Goal: Information Seeking & Learning: Learn about a topic

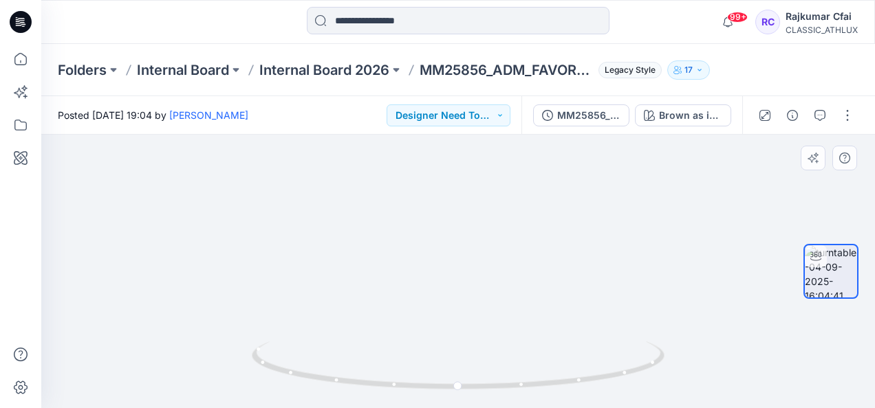
click at [507, 261] on img at bounding box center [458, 4] width 619 height 807
drag, startPoint x: 512, startPoint y: 243, endPoint x: 501, endPoint y: 381, distance: 138.0
click at [501, 381] on div at bounding box center [457, 272] width 833 height 274
drag, startPoint x: 527, startPoint y: 272, endPoint x: 510, endPoint y: 444, distance: 172.0
click at [510, 408] on html "99+ Notifications Chantal Athlux shared CF26246_ADM_Poly Jersey in Internal Boa…" at bounding box center [437, 204] width 875 height 408
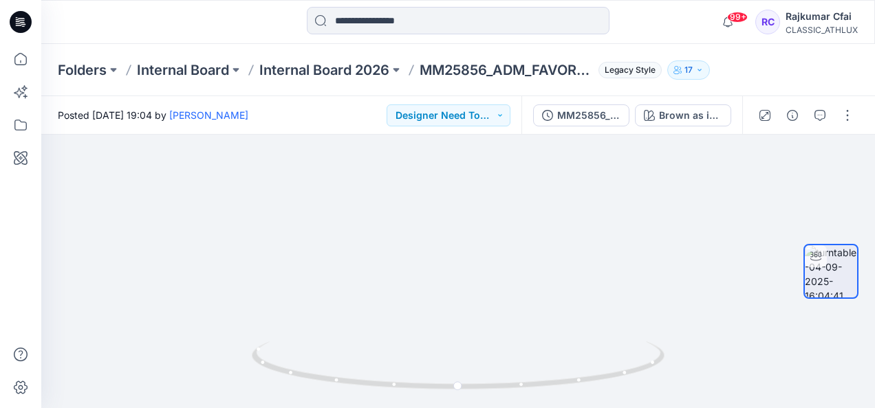
drag, startPoint x: 521, startPoint y: 272, endPoint x: 512, endPoint y: 437, distance: 166.0
click at [512, 408] on html "99+ Notifications Chantal Athlux shared CF26246_ADM_Poly Jersey in Internal Boa…" at bounding box center [437, 204] width 875 height 408
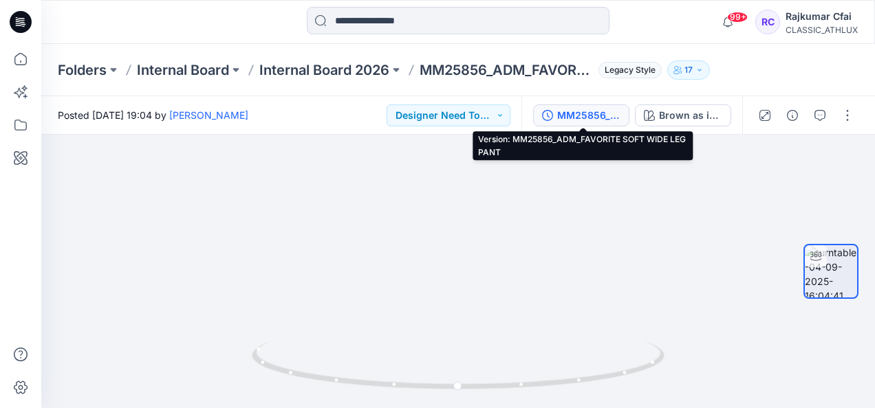
click at [607, 120] on div "MM25856_ADM_FAVORITE SOFT WIDE LEG PANT" at bounding box center [588, 115] width 63 height 15
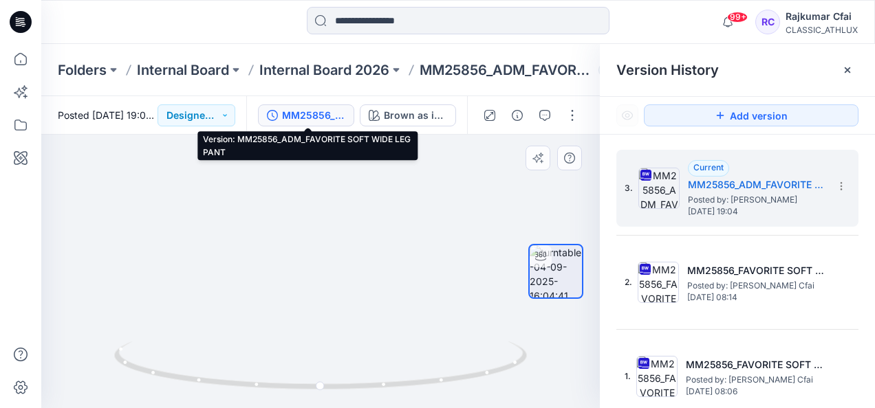
click at [320, 285] on div at bounding box center [320, 272] width 558 height 274
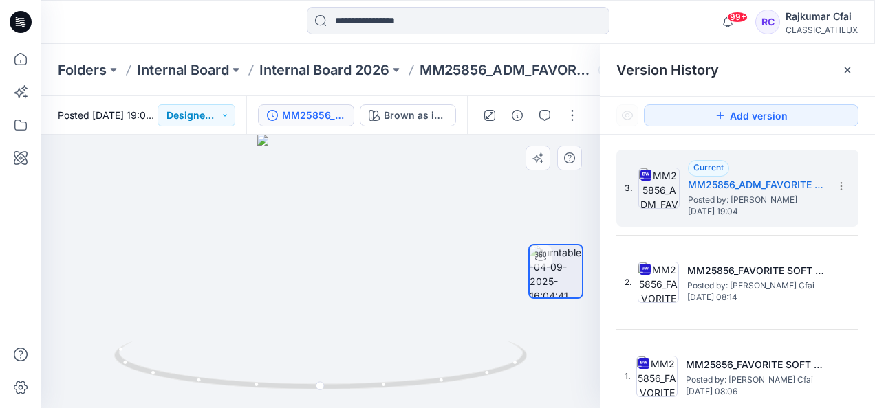
click at [325, 268] on div at bounding box center [320, 272] width 558 height 274
drag, startPoint x: 359, startPoint y: 324, endPoint x: 109, endPoint y: 270, distance: 255.5
click at [109, 270] on div at bounding box center [320, 272] width 558 height 274
click at [262, 385] on icon at bounding box center [322, 368] width 416 height 52
drag, startPoint x: 262, startPoint y: 385, endPoint x: 377, endPoint y: 386, distance: 114.8
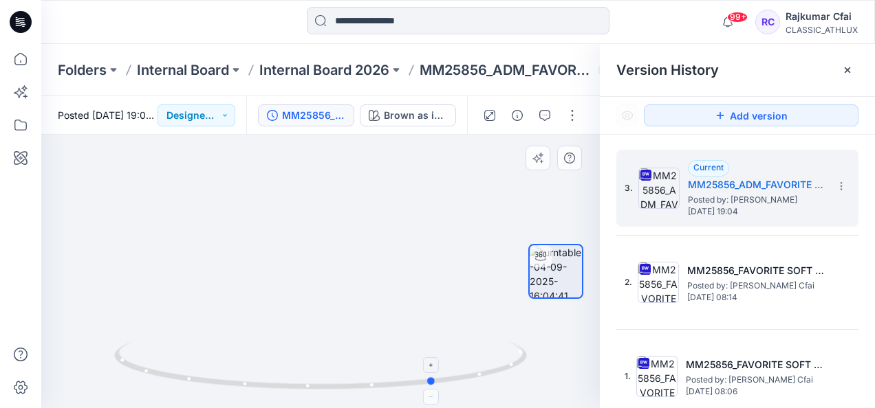
click at [377, 386] on icon at bounding box center [322, 368] width 416 height 52
drag, startPoint x: 369, startPoint y: 274, endPoint x: 369, endPoint y: 371, distance: 97.7
click at [369, 371] on div at bounding box center [320, 272] width 558 height 274
drag, startPoint x: 301, startPoint y: 385, endPoint x: 577, endPoint y: 350, distance: 278.0
click at [577, 350] on div at bounding box center [320, 272] width 558 height 274
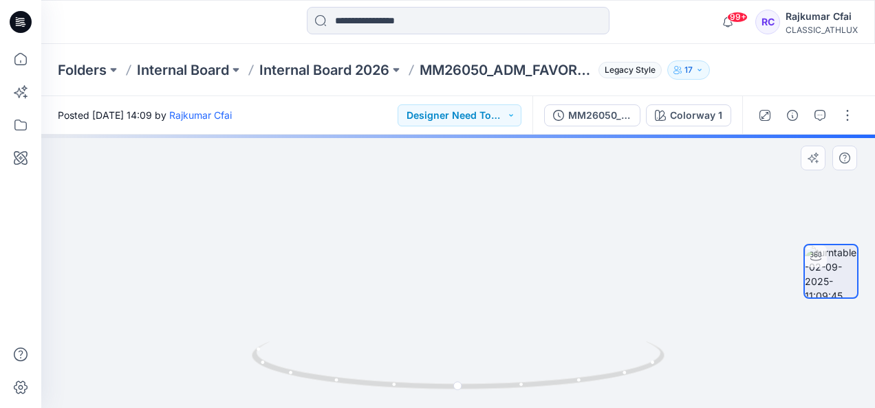
click at [564, 177] on img at bounding box center [458, 206] width 311 height 404
click at [463, 202] on img at bounding box center [458, 206] width 311 height 404
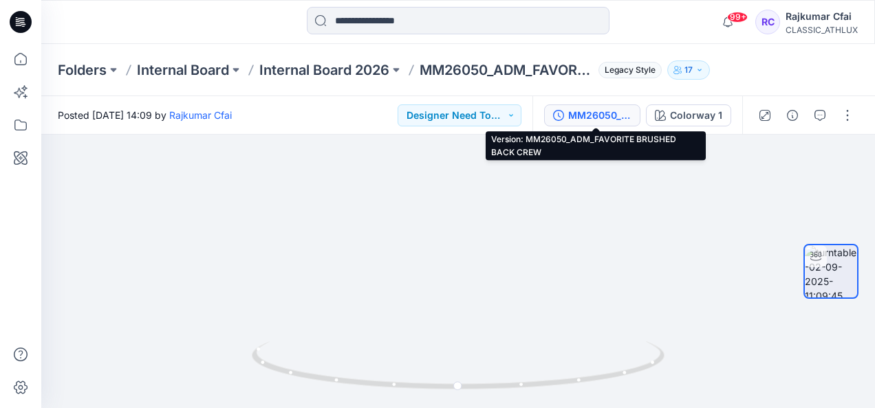
click at [613, 115] on div "MM26050_ADM_FAVORITE BRUSHED BACK CREW" at bounding box center [599, 115] width 63 height 15
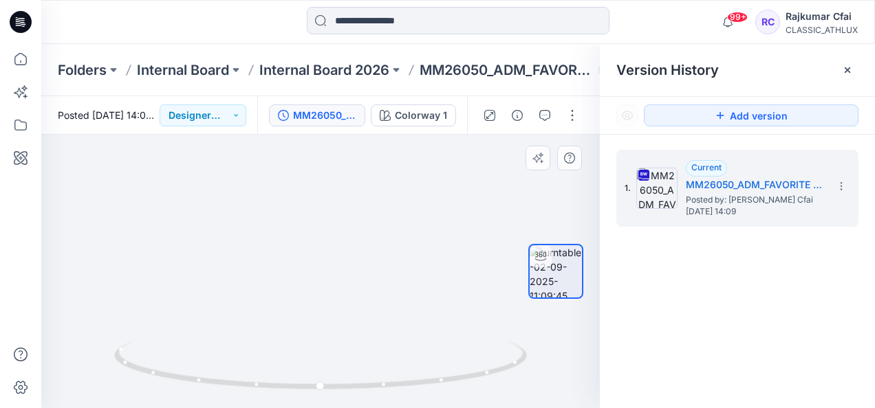
click at [366, 247] on img at bounding box center [320, 206] width 311 height 404
click at [426, 304] on img at bounding box center [320, 206] width 311 height 404
drag, startPoint x: 450, startPoint y: 315, endPoint x: 294, endPoint y: 320, distance: 156.2
click at [294, 320] on img at bounding box center [320, 207] width 311 height 403
drag, startPoint x: 357, startPoint y: 384, endPoint x: 22, endPoint y: 345, distance: 337.1
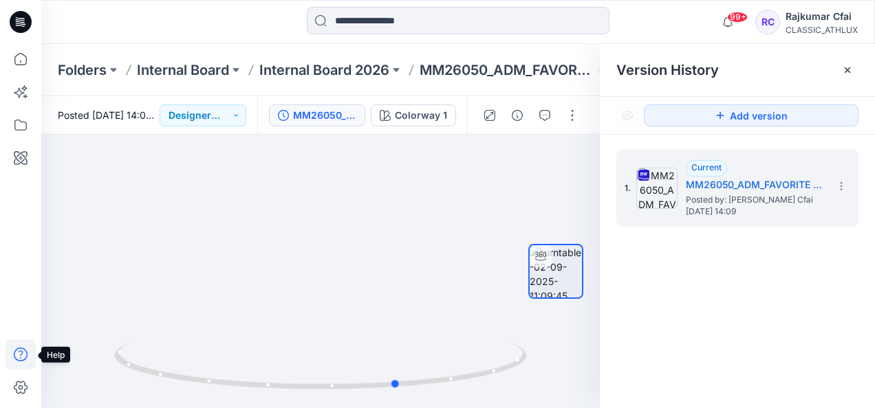
click at [22, 345] on div "99+ Notifications Chantal Athlux shared CF26246_ADM_Poly Jersey in Internal Boa…" at bounding box center [437, 204] width 875 height 408
drag, startPoint x: 349, startPoint y: 391, endPoint x: 310, endPoint y: 394, distance: 39.3
click at [310, 394] on div at bounding box center [320, 374] width 413 height 69
drag, startPoint x: 369, startPoint y: 384, endPoint x: 438, endPoint y: 378, distance: 69.8
click at [438, 378] on icon at bounding box center [322, 368] width 416 height 52
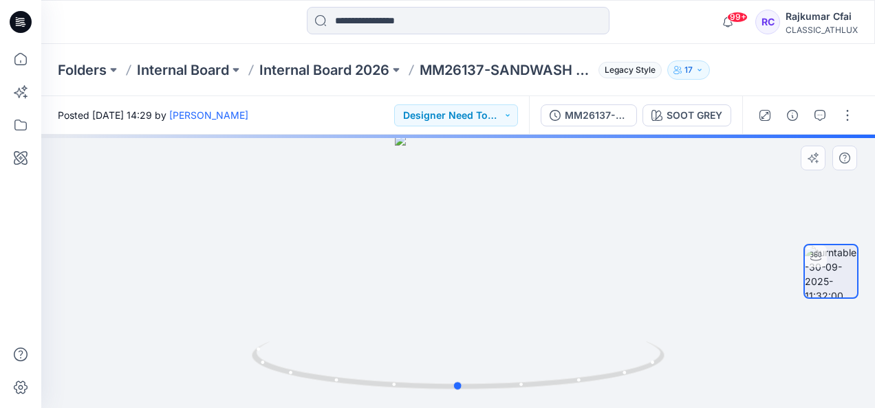
click at [455, 206] on div at bounding box center [457, 272] width 833 height 274
drag, startPoint x: 452, startPoint y: 333, endPoint x: 381, endPoint y: 239, distance: 118.3
click at [381, 239] on div at bounding box center [457, 272] width 833 height 274
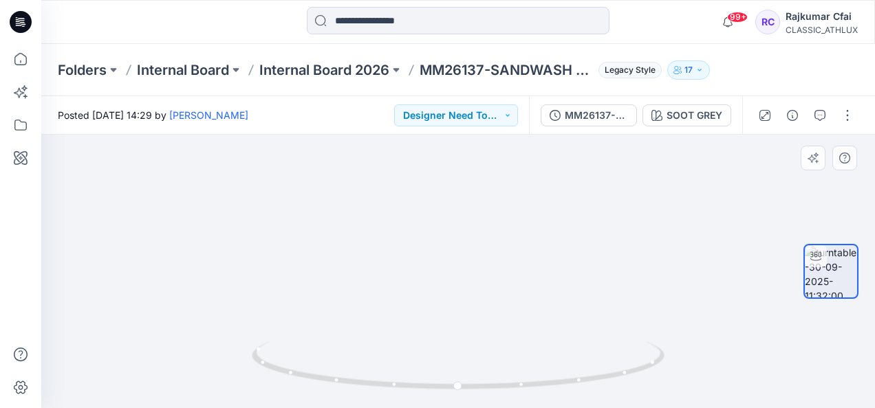
drag, startPoint x: 415, startPoint y: 237, endPoint x: 400, endPoint y: 399, distance: 162.3
click at [400, 399] on div at bounding box center [457, 272] width 833 height 274
drag, startPoint x: 463, startPoint y: 391, endPoint x: 375, endPoint y: 381, distance: 88.6
click at [375, 381] on icon at bounding box center [460, 368] width 416 height 52
drag, startPoint x: 455, startPoint y: 384, endPoint x: 807, endPoint y: 359, distance: 353.0
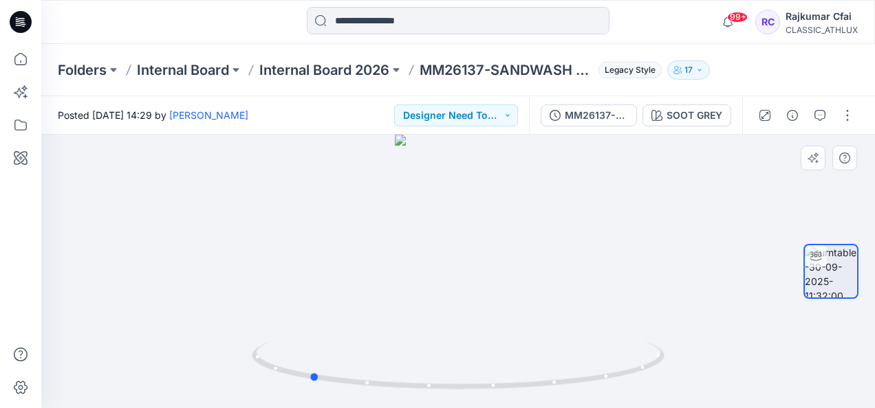
click at [807, 359] on div at bounding box center [457, 272] width 833 height 274
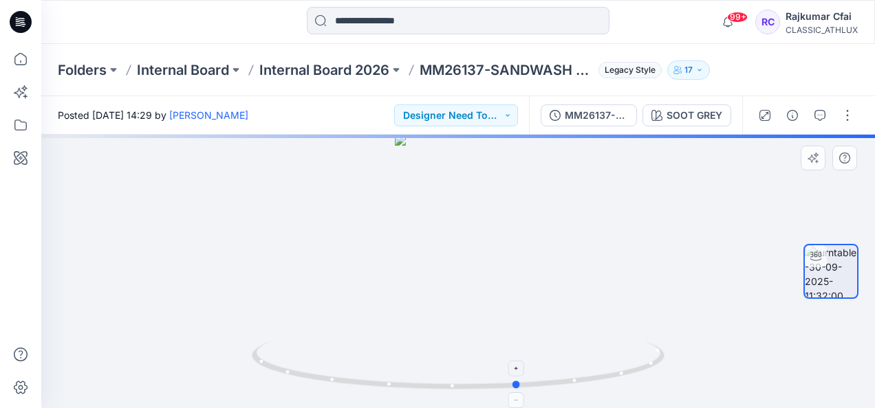
drag, startPoint x: 463, startPoint y: 388, endPoint x: 525, endPoint y: 389, distance: 61.9
click at [525, 389] on icon at bounding box center [460, 368] width 416 height 52
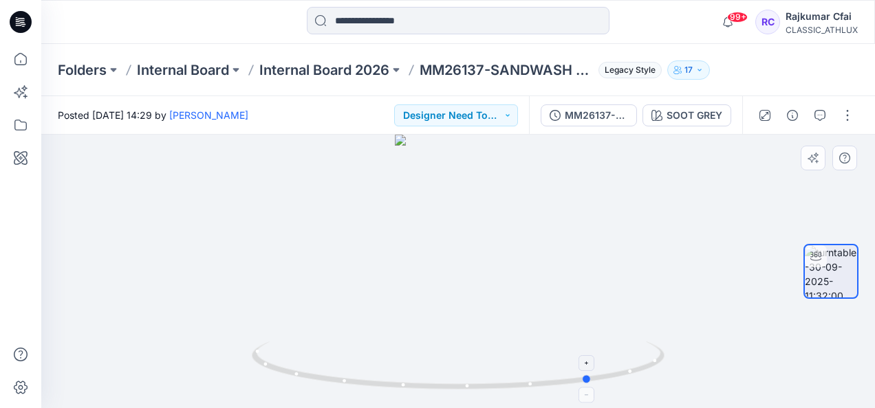
drag, startPoint x: 525, startPoint y: 389, endPoint x: 597, endPoint y: 390, distance: 71.5
click at [597, 390] on icon at bounding box center [460, 368] width 416 height 52
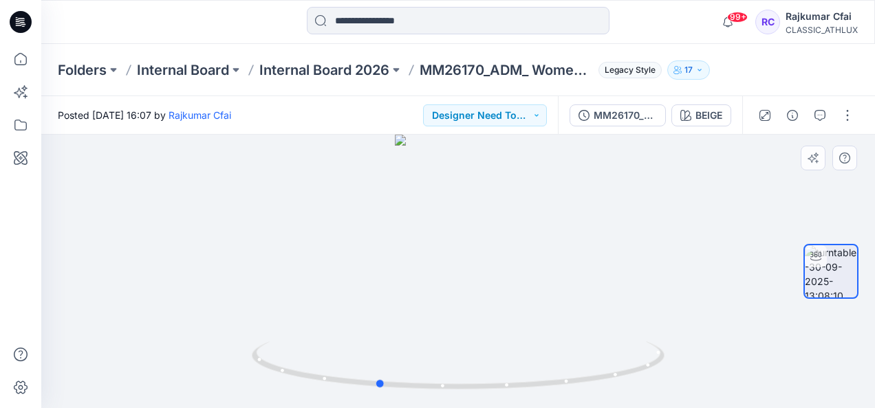
drag, startPoint x: 465, startPoint y: 231, endPoint x: 797, endPoint y: 254, distance: 333.0
click at [797, 254] on div "BEIGE Loading... Material Properties Loading..." at bounding box center [457, 272] width 833 height 274
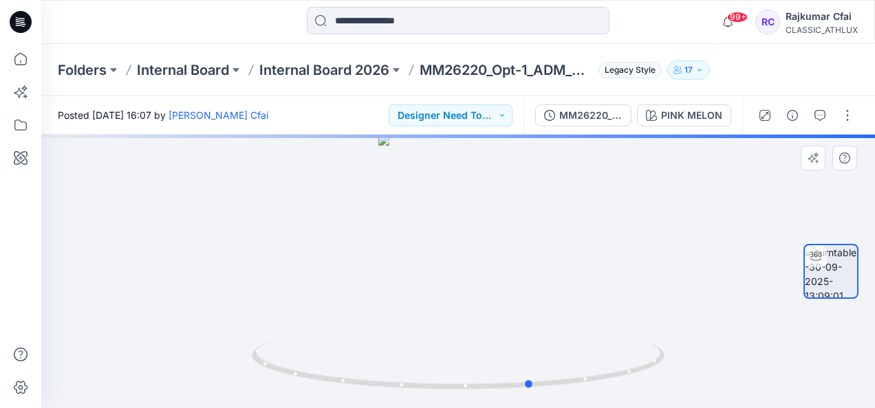
drag, startPoint x: 449, startPoint y: 279, endPoint x: 525, endPoint y: 303, distance: 79.6
click at [525, 303] on div at bounding box center [457, 272] width 833 height 274
drag, startPoint x: 454, startPoint y: 243, endPoint x: 563, endPoint y: 272, distance: 112.4
click at [563, 272] on div at bounding box center [457, 272] width 833 height 274
drag, startPoint x: 463, startPoint y: 265, endPoint x: 419, endPoint y: 261, distance: 44.2
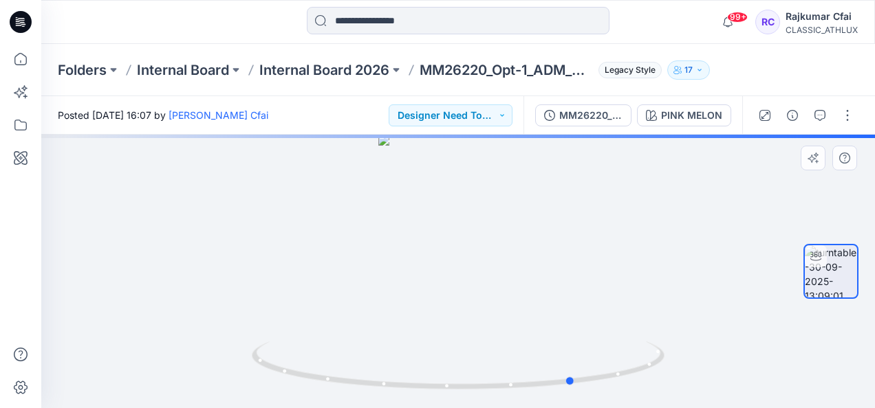
click at [419, 261] on div at bounding box center [457, 272] width 833 height 274
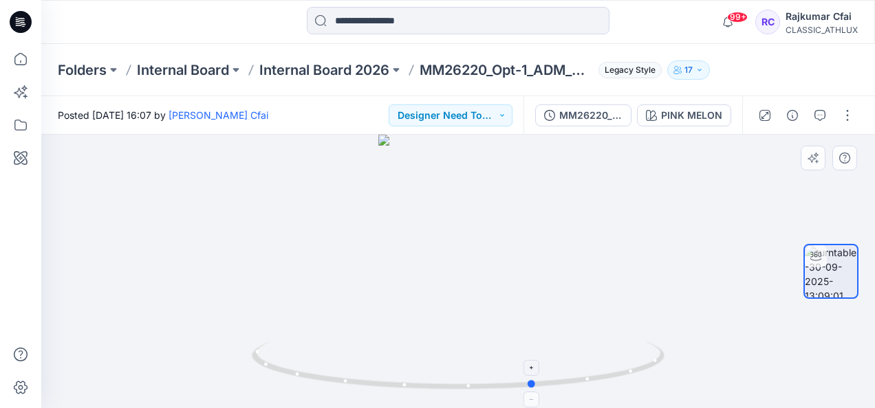
drag, startPoint x: 524, startPoint y: 388, endPoint x: 484, endPoint y: 378, distance: 41.2
click at [484, 378] on icon at bounding box center [460, 368] width 416 height 52
drag, startPoint x: 415, startPoint y: 237, endPoint x: 414, endPoint y: 386, distance: 149.2
click at [414, 386] on div at bounding box center [457, 272] width 833 height 274
click at [485, 259] on img at bounding box center [458, 101] width 729 height 615
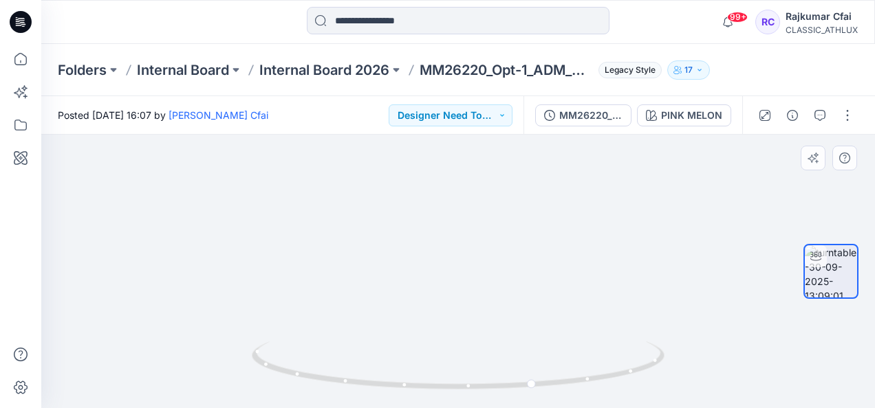
drag, startPoint x: 410, startPoint y: 315, endPoint x: 304, endPoint y: 144, distance: 200.7
click at [304, 144] on img at bounding box center [458, 7] width 780 height 801
drag, startPoint x: 386, startPoint y: 385, endPoint x: 163, endPoint y: 352, distance: 225.9
click at [163, 352] on div at bounding box center [457, 272] width 833 height 274
drag, startPoint x: 415, startPoint y: 394, endPoint x: 706, endPoint y: 388, distance: 290.3
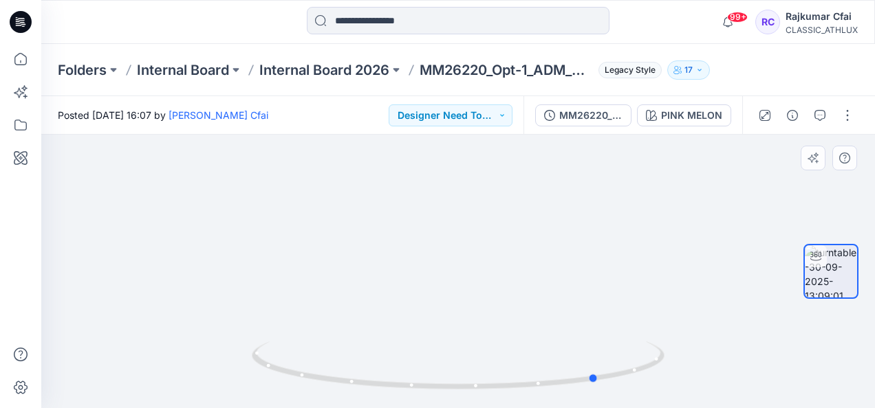
click at [706, 388] on div at bounding box center [457, 272] width 833 height 274
drag, startPoint x: 384, startPoint y: 201, endPoint x: 343, endPoint y: 202, distance: 40.6
click at [343, 202] on img at bounding box center [458, 1] width 780 height 815
drag, startPoint x: 448, startPoint y: 385, endPoint x: 531, endPoint y: 380, distance: 82.7
click at [531, 380] on icon at bounding box center [460, 368] width 416 height 52
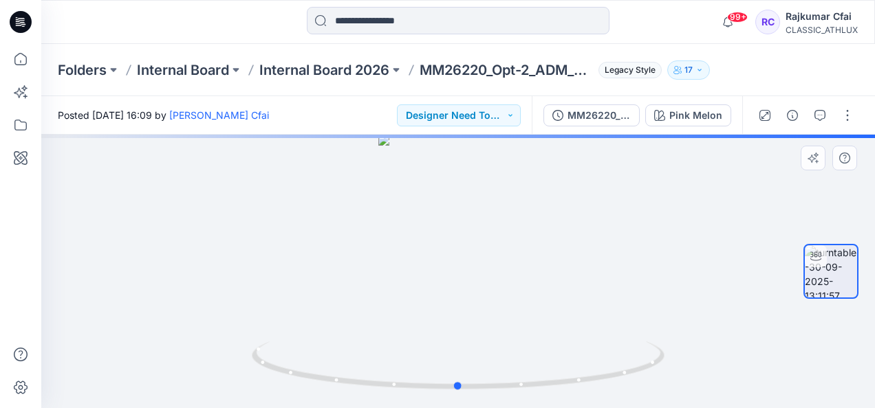
click at [428, 239] on div at bounding box center [457, 272] width 833 height 274
drag, startPoint x: 428, startPoint y: 239, endPoint x: 582, endPoint y: 268, distance: 156.7
click at [582, 268] on div at bounding box center [457, 272] width 833 height 274
drag, startPoint x: 523, startPoint y: 256, endPoint x: 432, endPoint y: 250, distance: 90.9
click at [432, 250] on img at bounding box center [458, 2] width 780 height 813
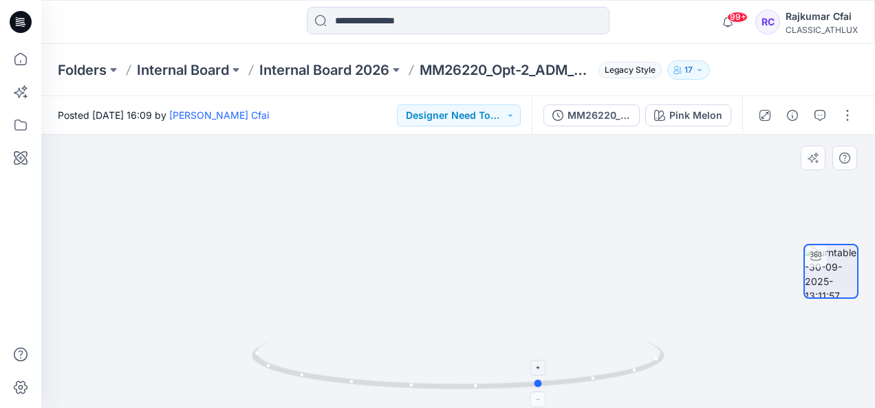
drag, startPoint x: 430, startPoint y: 391, endPoint x: 359, endPoint y: 371, distance: 73.8
click at [359, 371] on icon at bounding box center [460, 368] width 416 height 52
drag, startPoint x: 439, startPoint y: 268, endPoint x: 444, endPoint y: 393, distance: 125.2
click at [444, 393] on div at bounding box center [457, 272] width 833 height 274
drag, startPoint x: 437, startPoint y: 287, endPoint x: 447, endPoint y: 400, distance: 113.2
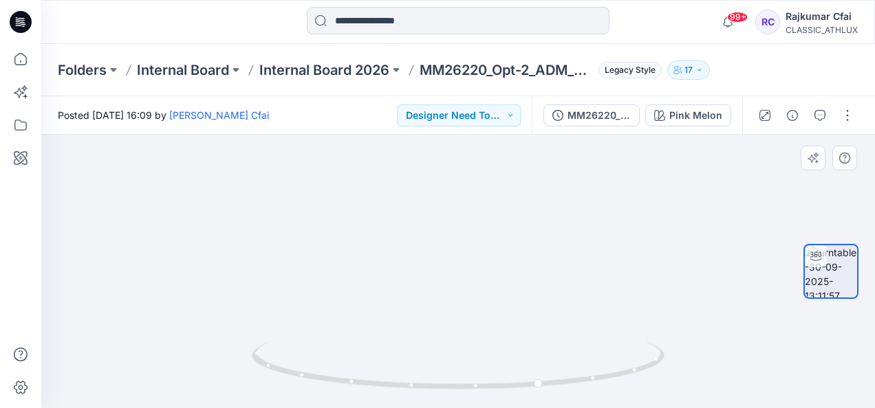
click at [447, 400] on div at bounding box center [457, 272] width 833 height 274
drag, startPoint x: 416, startPoint y: 389, endPoint x: 319, endPoint y: 349, distance: 104.8
click at [319, 349] on icon at bounding box center [460, 368] width 416 height 52
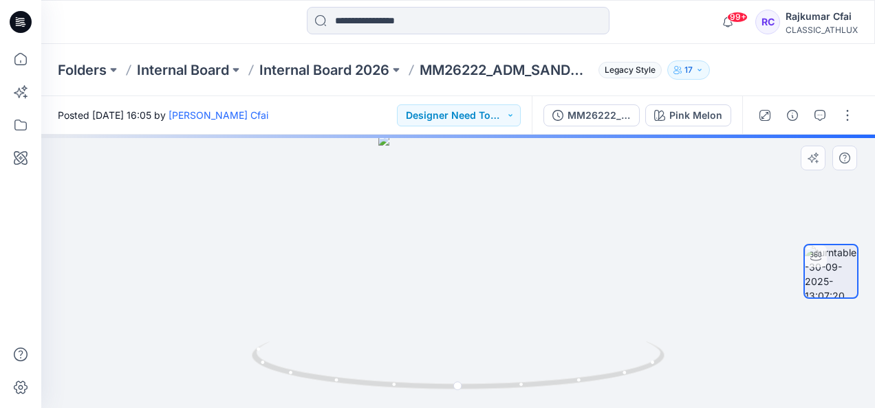
click at [470, 239] on div at bounding box center [457, 272] width 833 height 274
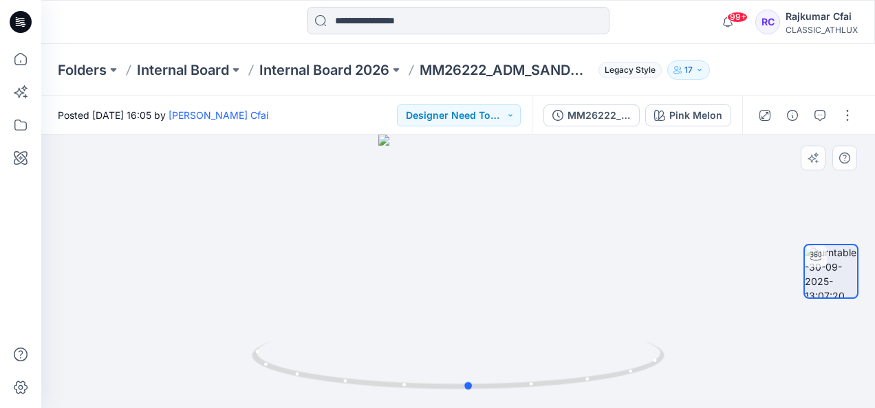
drag, startPoint x: 464, startPoint y: 268, endPoint x: 475, endPoint y: 292, distance: 25.8
click at [475, 292] on div at bounding box center [457, 272] width 833 height 274
click at [479, 332] on img at bounding box center [458, 26] width 729 height 764
drag, startPoint x: 490, startPoint y: 330, endPoint x: 494, endPoint y: 245, distance: 84.7
click at [494, 245] on img at bounding box center [458, 187] width 261 height 442
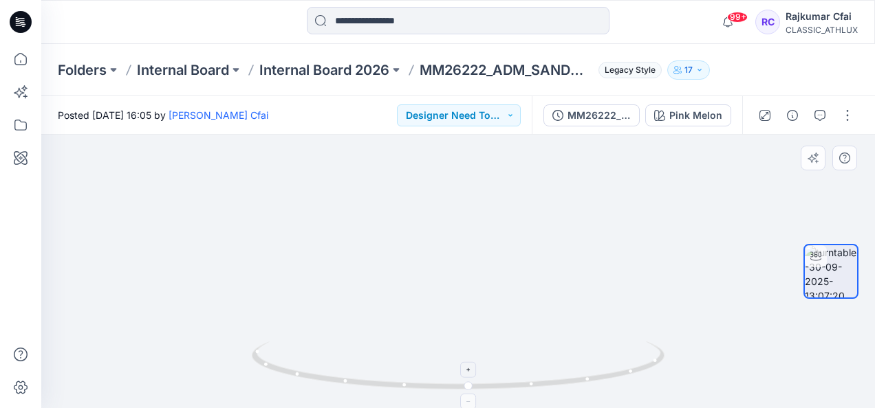
drag, startPoint x: 459, startPoint y: 250, endPoint x: 450, endPoint y: 381, distance: 131.6
click at [450, 381] on div at bounding box center [457, 272] width 833 height 274
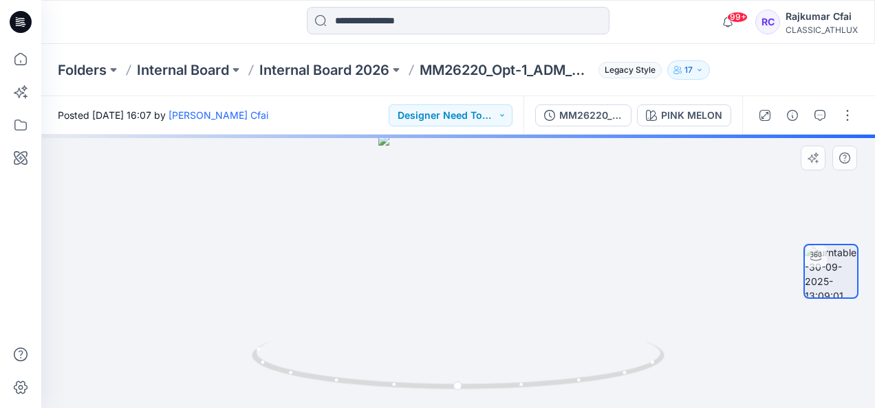
click at [500, 332] on div at bounding box center [457, 272] width 833 height 274
click at [452, 314] on div at bounding box center [457, 272] width 833 height 274
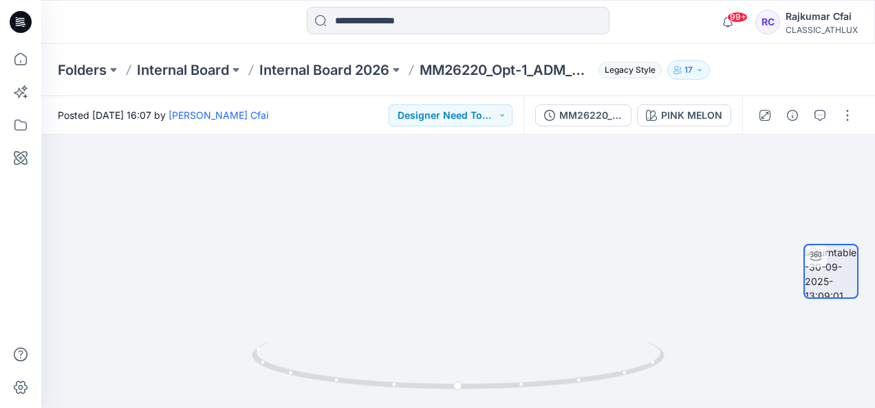
drag, startPoint x: 521, startPoint y: 329, endPoint x: 520, endPoint y: 39, distance: 290.9
click at [520, 39] on div "99+ Notifications [PERSON_NAME] shared CF26246_ADM_Poly Jersey in Internal Boar…" at bounding box center [437, 204] width 875 height 408
drag, startPoint x: 451, startPoint y: 325, endPoint x: 444, endPoint y: 312, distance: 15.7
click at [444, 312] on img at bounding box center [458, 98] width 472 height 622
drag, startPoint x: 468, startPoint y: 325, endPoint x: 364, endPoint y: 152, distance: 202.0
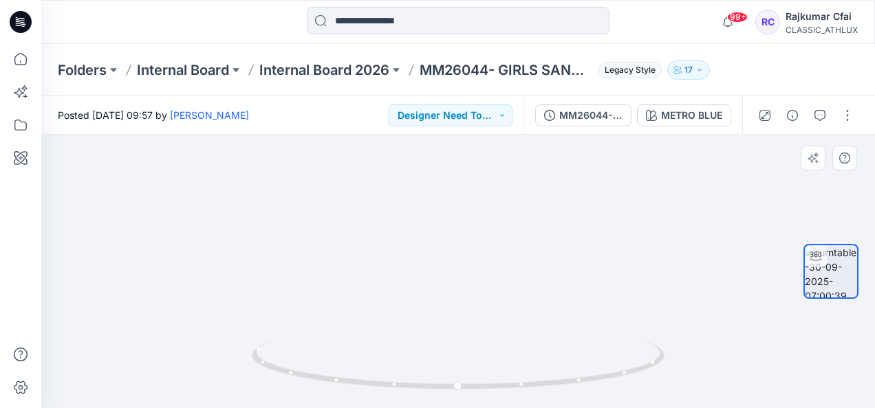
click at [364, 152] on img at bounding box center [458, 8] width 472 height 801
drag, startPoint x: 459, startPoint y: 388, endPoint x: 496, endPoint y: 390, distance: 37.9
click at [496, 390] on icon at bounding box center [460, 368] width 416 height 52
drag, startPoint x: 499, startPoint y: 305, endPoint x: 495, endPoint y: 444, distance: 139.0
click at [495, 408] on html "99+ Notifications Chantal Athlux shared CF26246_ADM_Poly Jersey in Internal Boa…" at bounding box center [437, 204] width 875 height 408
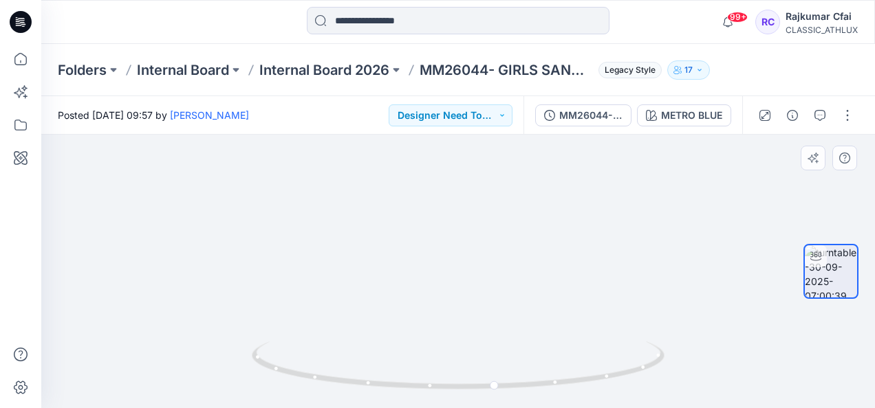
drag, startPoint x: 468, startPoint y: 243, endPoint x: 503, endPoint y: 310, distance: 75.0
click at [503, 310] on img at bounding box center [458, 114] width 472 height 590
drag, startPoint x: 442, startPoint y: 384, endPoint x: 814, endPoint y: 362, distance: 372.7
click at [814, 362] on div at bounding box center [457, 272] width 833 height 274
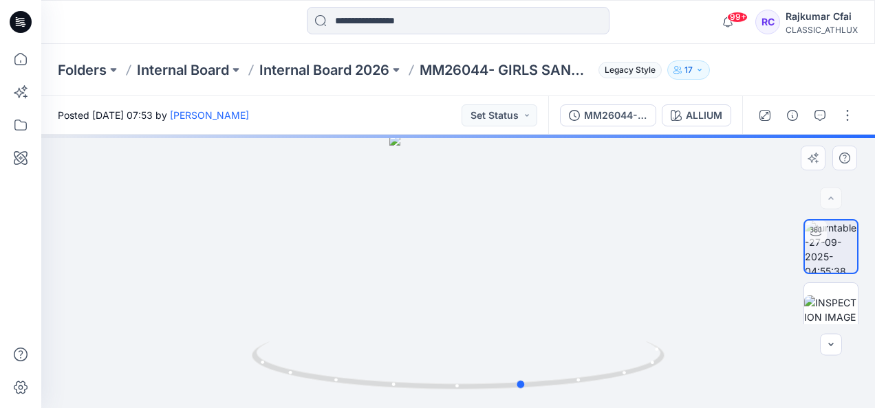
drag, startPoint x: 457, startPoint y: 295, endPoint x: 524, endPoint y: 303, distance: 67.1
click at [524, 303] on div at bounding box center [457, 272] width 833 height 274
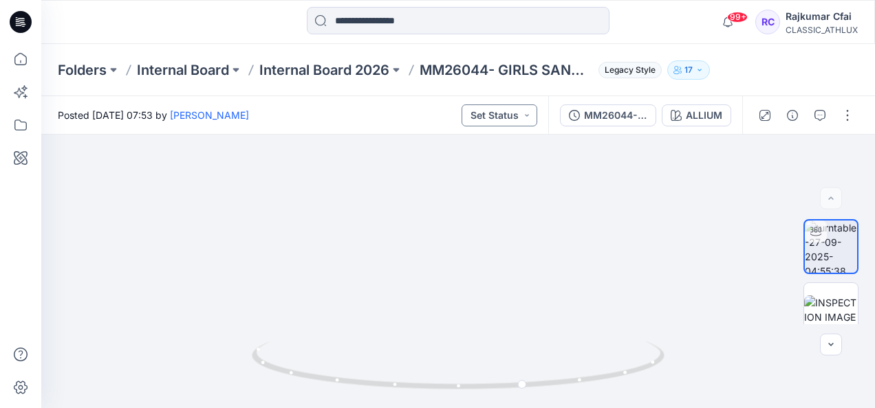
drag, startPoint x: 499, startPoint y: 317, endPoint x: 492, endPoint y: 121, distance: 196.1
click at [492, 121] on div "Posted [DATE] 07:53 by [PERSON_NAME] Set Status MM26044- GIRLS SANDWASH QUARTER…" at bounding box center [457, 252] width 833 height 312
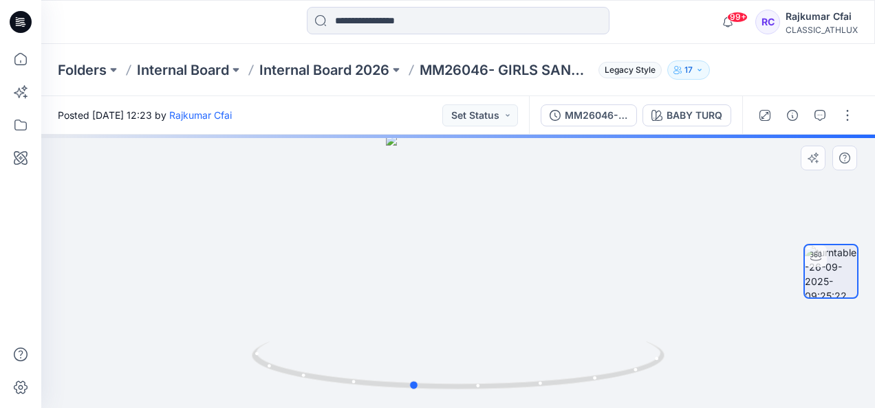
drag, startPoint x: 439, startPoint y: 256, endPoint x: 397, endPoint y: 260, distance: 42.2
click at [397, 260] on div at bounding box center [457, 272] width 833 height 274
drag, startPoint x: 397, startPoint y: 260, endPoint x: 399, endPoint y: 444, distance: 183.6
click at [399, 408] on html "99+ Notifications [PERSON_NAME] shared CF26246_ADM_Poly Jersey in Internal Boar…" at bounding box center [437, 204] width 875 height 408
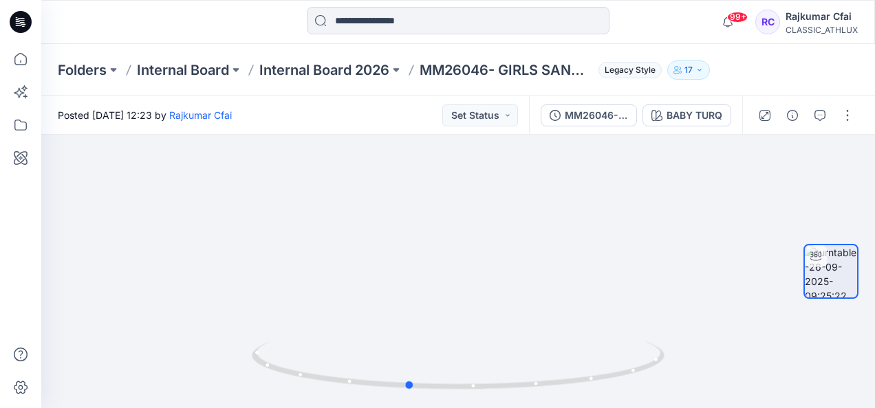
drag, startPoint x: 448, startPoint y: 353, endPoint x: 445, endPoint y: 418, distance: 65.4
click at [445, 408] on html "99+ Notifications [PERSON_NAME] shared CF26246_ADM_Poly Jersey in Internal Boar…" at bounding box center [437, 204] width 875 height 408
drag, startPoint x: 504, startPoint y: 242, endPoint x: 469, endPoint y: 336, distance: 99.9
click at [469, 336] on img at bounding box center [458, 143] width 706 height 530
drag, startPoint x: 404, startPoint y: 212, endPoint x: 415, endPoint y: 28, distance: 184.6
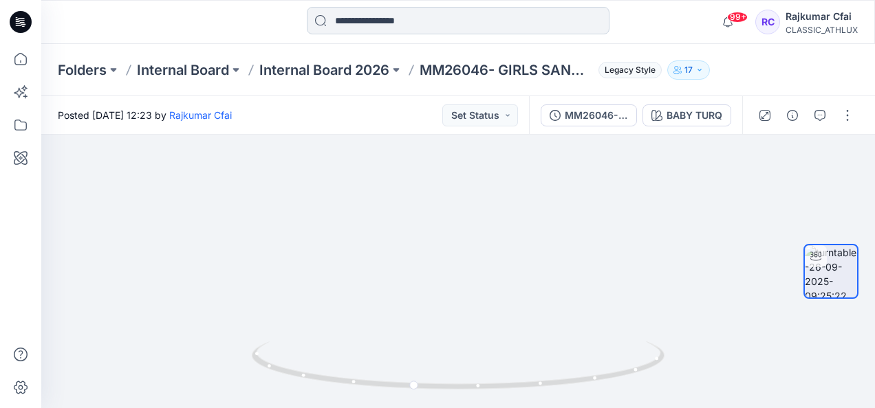
click at [415, 28] on div "99+ Notifications [PERSON_NAME] shared CF26246_ADM_Poly Jersey in Internal Boar…" at bounding box center [437, 204] width 875 height 408
drag, startPoint x: 459, startPoint y: 228, endPoint x: 486, endPoint y: 87, distance: 144.3
click at [486, 87] on div "Folders Internal Board Internal Board 2026 MM26046- GIRLS SANDWASH CREWNECK- WI…" at bounding box center [457, 226] width 833 height 364
drag, startPoint x: 452, startPoint y: 316, endPoint x: 415, endPoint y: 444, distance: 133.2
click at [415, 408] on html "99+ Notifications Chantal Athlux shared CF26246_ADM_Poly Jersey in Internal Boa…" at bounding box center [437, 204] width 875 height 408
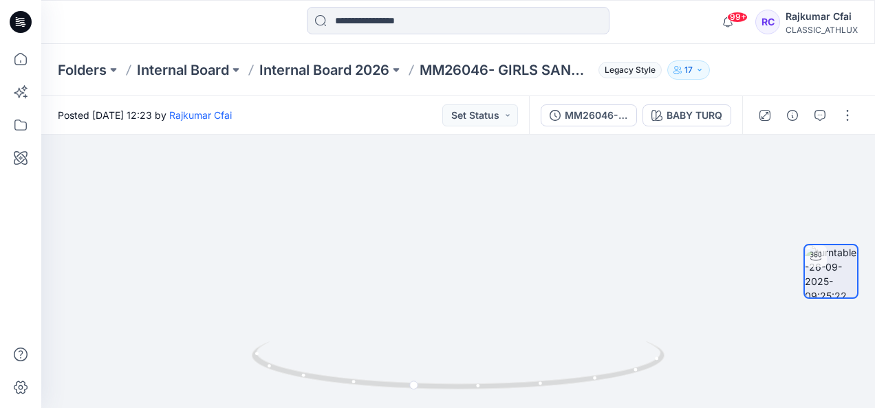
drag, startPoint x: 435, startPoint y: 296, endPoint x: 433, endPoint y: 444, distance: 147.9
click at [433, 408] on html "99+ Notifications Chantal Athlux shared CF26246_ADM_Poly Jersey in Internal Boa…" at bounding box center [437, 204] width 875 height 408
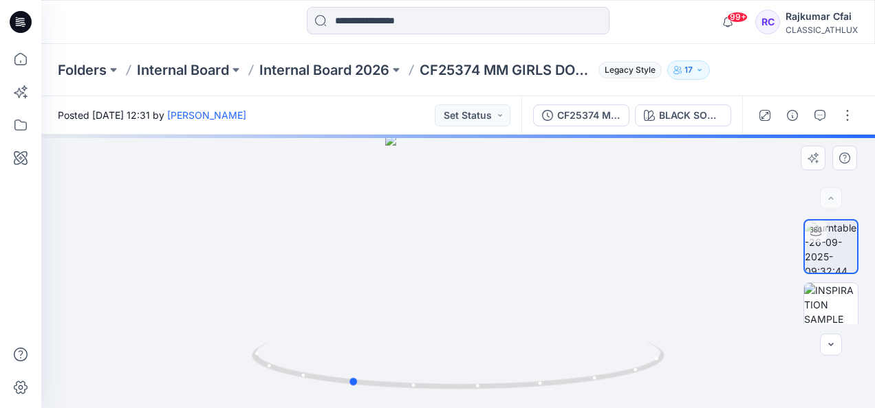
drag, startPoint x: 449, startPoint y: 268, endPoint x: 342, endPoint y: 258, distance: 107.7
click at [342, 258] on div at bounding box center [457, 272] width 833 height 274
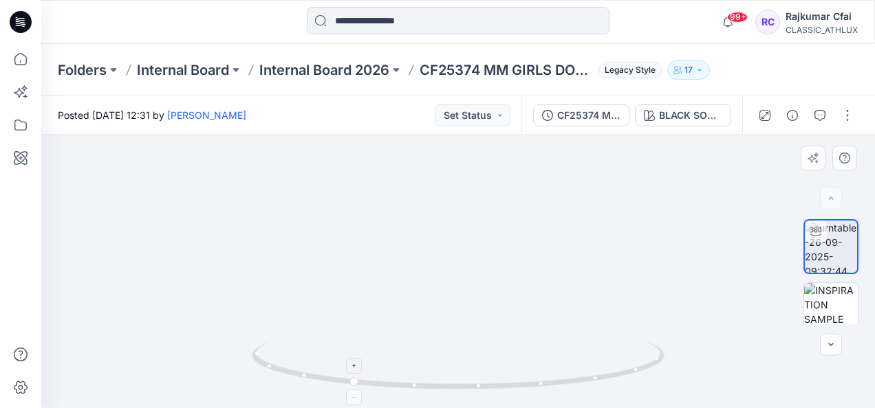
drag, startPoint x: 469, startPoint y: 190, endPoint x: 473, endPoint y: 351, distance: 160.3
click at [473, 351] on div at bounding box center [457, 272] width 833 height 274
drag, startPoint x: 469, startPoint y: 247, endPoint x: 475, endPoint y: 433, distance: 185.8
click at [475, 408] on html "99+ Notifications Chantal Athlux shared CF26246_ADM_Poly Jersey in Internal Boa…" at bounding box center [437, 204] width 875 height 408
drag, startPoint x: 479, startPoint y: 212, endPoint x: 492, endPoint y: 338, distance: 127.3
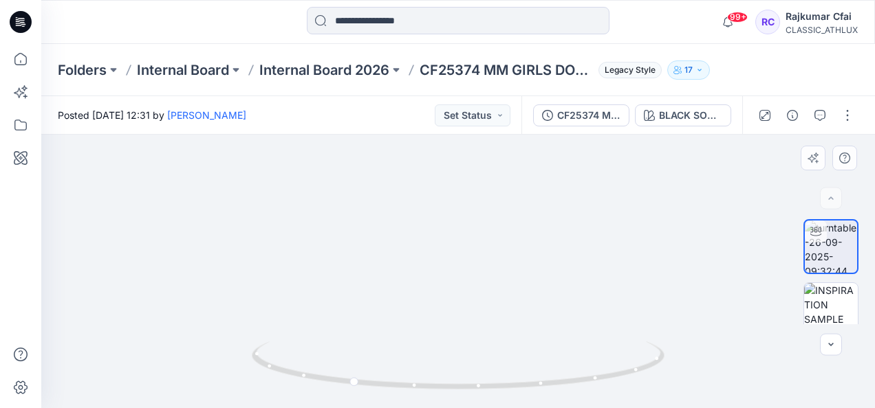
click at [492, 338] on img at bounding box center [458, 263] width 668 height 292
click at [129, 188] on img at bounding box center [458, 262] width 714 height 293
drag, startPoint x: 587, startPoint y: 257, endPoint x: 629, endPoint y: 59, distance: 202.4
click at [629, 59] on div "Folders Internal Board Internal Board 2026 CF25374 MM GIRLS DOUBLE KNIT FLARE P…" at bounding box center [457, 226] width 833 height 364
drag, startPoint x: 528, startPoint y: 264, endPoint x: 617, endPoint y: -50, distance: 326.5
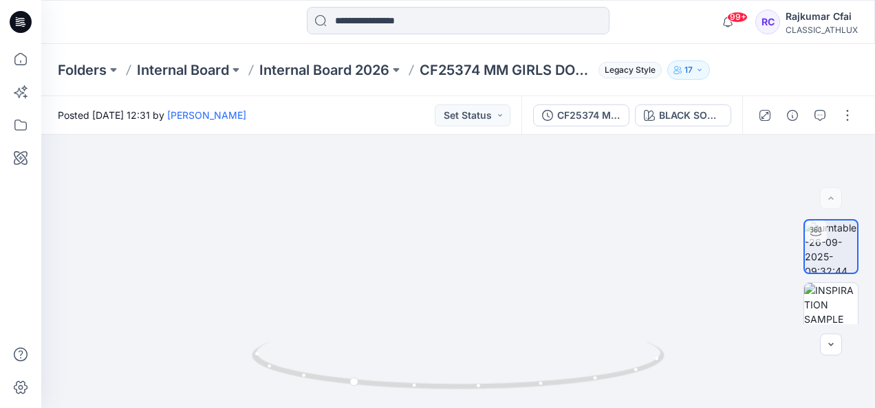
click at [617, 0] on html "99+ Notifications Chantal Athlux shared CF26246_ADM_Poly Jersey in Internal Boa…" at bounding box center [437, 204] width 875 height 408
drag, startPoint x: 604, startPoint y: 133, endPoint x: 600, endPoint y: 168, distance: 35.3
click at [600, 168] on div "Posted Friday, September 26, 2025 12:31 by Sujitha Mathavan Set Status CF25374 …" at bounding box center [457, 252] width 833 height 312
drag, startPoint x: 392, startPoint y: 386, endPoint x: 550, endPoint y: 382, distance: 158.2
click at [550, 382] on icon at bounding box center [460, 368] width 416 height 52
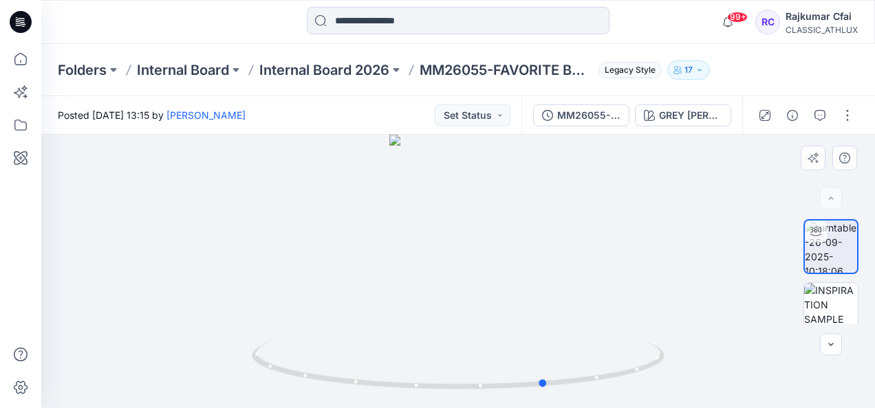
drag, startPoint x: 509, startPoint y: 281, endPoint x: 184, endPoint y: 252, distance: 326.5
click at [184, 252] on div at bounding box center [457, 272] width 833 height 274
drag, startPoint x: 482, startPoint y: 309, endPoint x: 424, endPoint y: 297, distance: 59.7
click at [424, 297] on div at bounding box center [457, 272] width 833 height 274
drag, startPoint x: 460, startPoint y: 305, endPoint x: 532, endPoint y: 181, distance: 143.9
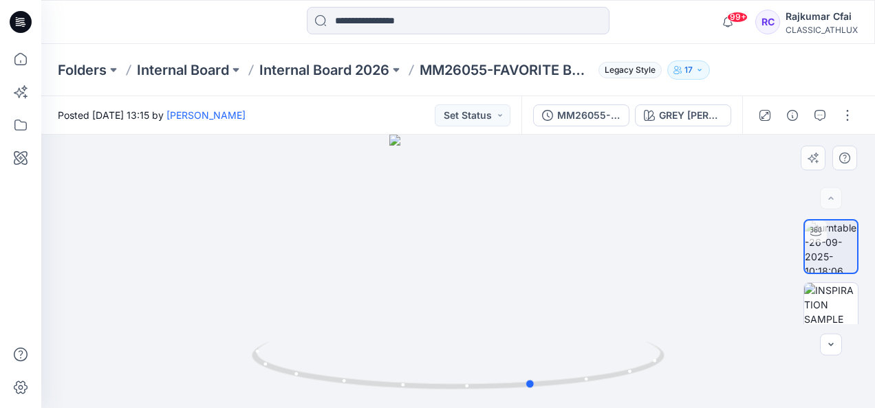
click at [510, 164] on div at bounding box center [457, 272] width 833 height 274
click at [832, 307] on img at bounding box center [831, 310] width 54 height 54
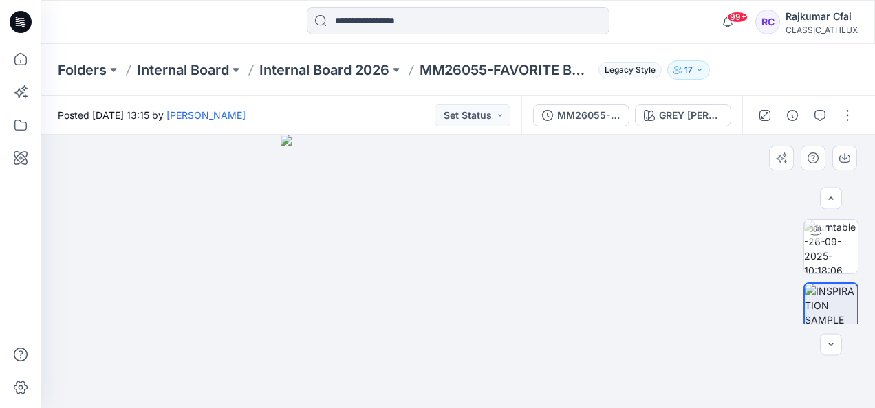
scroll to position [12, 0]
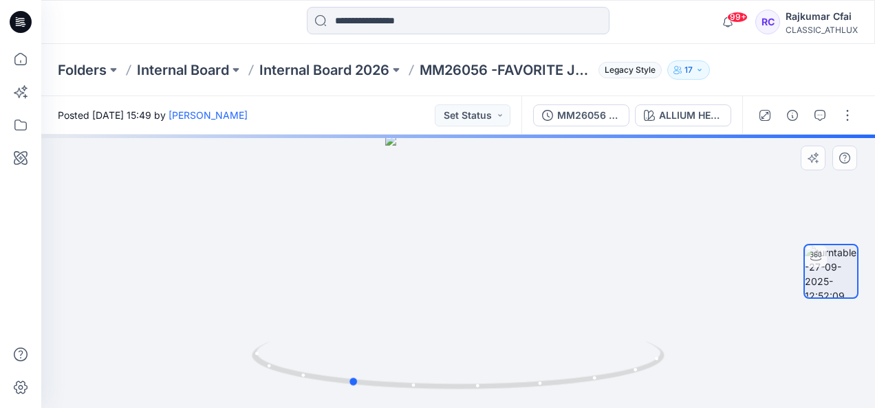
drag, startPoint x: 0, startPoint y: 0, endPoint x: 360, endPoint y: 220, distance: 421.6
click at [360, 220] on div at bounding box center [457, 272] width 833 height 274
drag, startPoint x: 485, startPoint y: 220, endPoint x: 642, endPoint y: 256, distance: 161.0
click at [642, 256] on div at bounding box center [457, 272] width 833 height 274
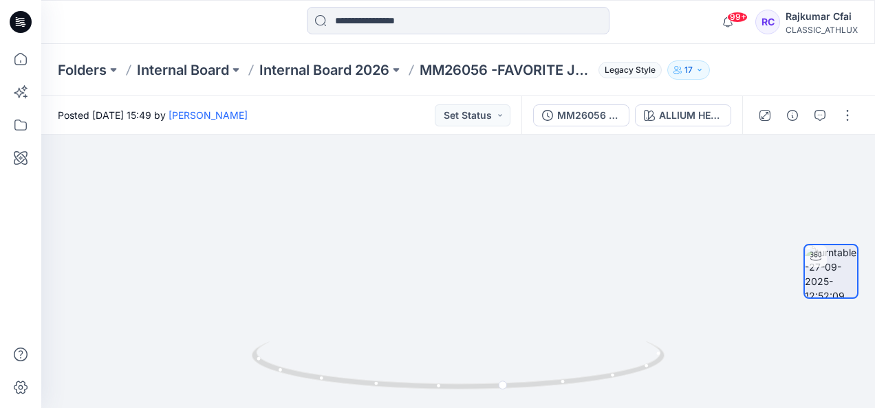
drag, startPoint x: 492, startPoint y: 226, endPoint x: 476, endPoint y: 426, distance: 200.8
click at [476, 408] on html "99+ Notifications Chantal Athlux shared CF26246_ADM_Poly Jersey in Internal Boa…" at bounding box center [437, 204] width 875 height 408
drag, startPoint x: 503, startPoint y: 261, endPoint x: 465, endPoint y: 443, distance: 185.6
click at [465, 408] on html "99+ Notifications Chantal Athlux shared CF26246_ADM_Poly Jersey in Internal Boa…" at bounding box center [437, 204] width 875 height 408
drag, startPoint x: 483, startPoint y: 295, endPoint x: 519, endPoint y: -19, distance: 315.6
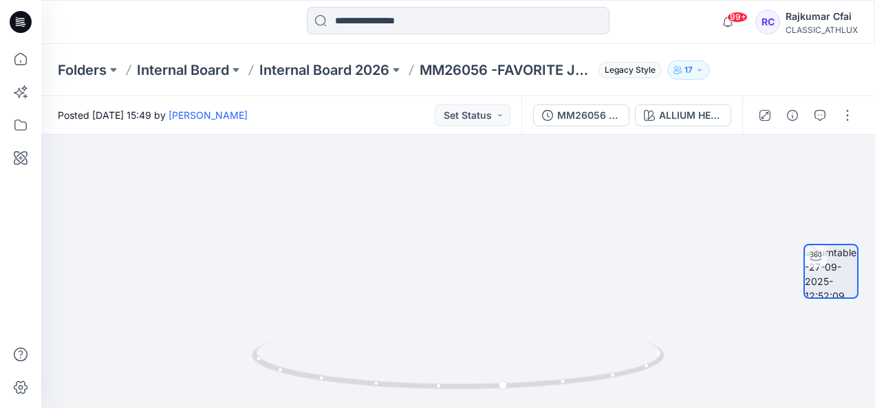
click at [519, 0] on html "99+ Notifications Chantal Athlux shared CF26246_ADM_Poly Jersey in Internal Boa…" at bounding box center [437, 204] width 875 height 408
drag, startPoint x: 543, startPoint y: 184, endPoint x: 579, endPoint y: -51, distance: 238.0
click at [579, 0] on html "99+ Notifications Chantal Athlux shared CF26246_ADM_Poly Jersey in Internal Boa…" at bounding box center [437, 204] width 875 height 408
drag, startPoint x: 544, startPoint y: 279, endPoint x: 634, endPoint y: -51, distance: 341.5
click at [634, 0] on html "99+ Notifications Chantal Athlux shared CF26246_ADM_Poly Jersey in Internal Boa…" at bounding box center [437, 204] width 875 height 408
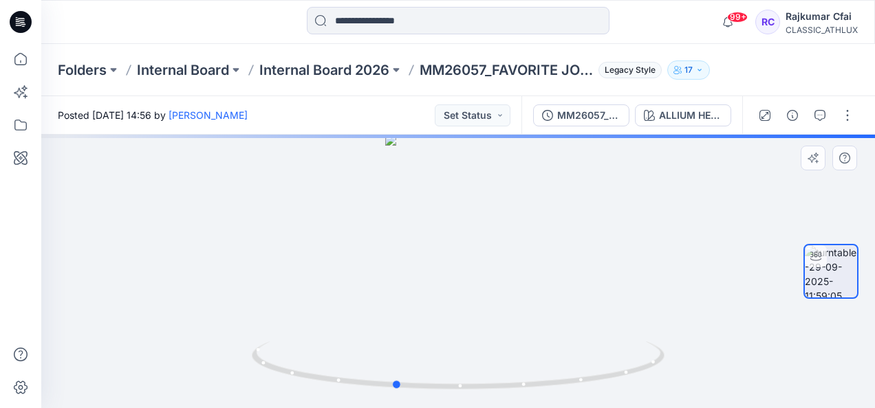
drag, startPoint x: 435, startPoint y: 292, endPoint x: 227, endPoint y: 259, distance: 210.3
click at [227, 259] on div at bounding box center [457, 272] width 833 height 274
drag, startPoint x: 439, startPoint y: 257, endPoint x: 232, endPoint y: 208, distance: 212.2
click at [232, 208] on div at bounding box center [457, 272] width 833 height 274
drag, startPoint x: 424, startPoint y: 248, endPoint x: 341, endPoint y: 232, distance: 84.6
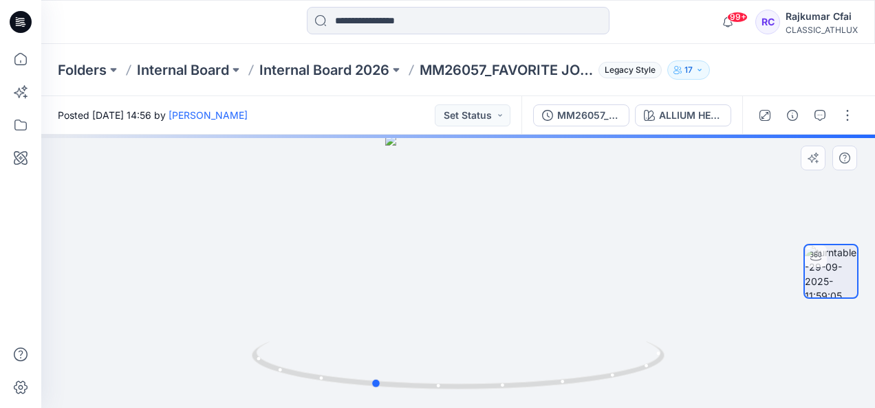
click at [341, 232] on div at bounding box center [457, 272] width 833 height 274
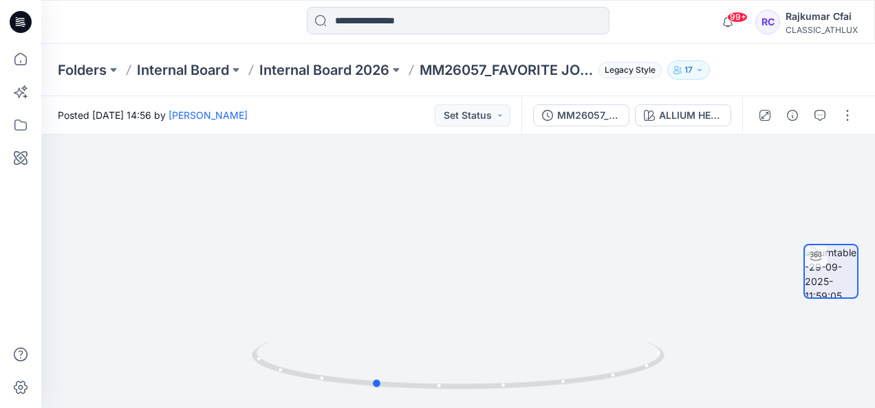
drag, startPoint x: 483, startPoint y: 360, endPoint x: 484, endPoint y: 34, distance: 326.0
click at [484, 34] on div "99+ Notifications [PERSON_NAME] shared CF26246_ADM_Poly Jersey in Internal Boar…" at bounding box center [437, 204] width 875 height 408
drag, startPoint x: 393, startPoint y: 219, endPoint x: 423, endPoint y: 109, distance: 114.6
click at [423, 109] on div "Posted [DATE] 14:56 by [PERSON_NAME] Set Status MM26057_FAVORITE JOGGER ALLIUM …" at bounding box center [457, 252] width 833 height 312
drag, startPoint x: 450, startPoint y: 282, endPoint x: 500, endPoint y: 87, distance: 201.0
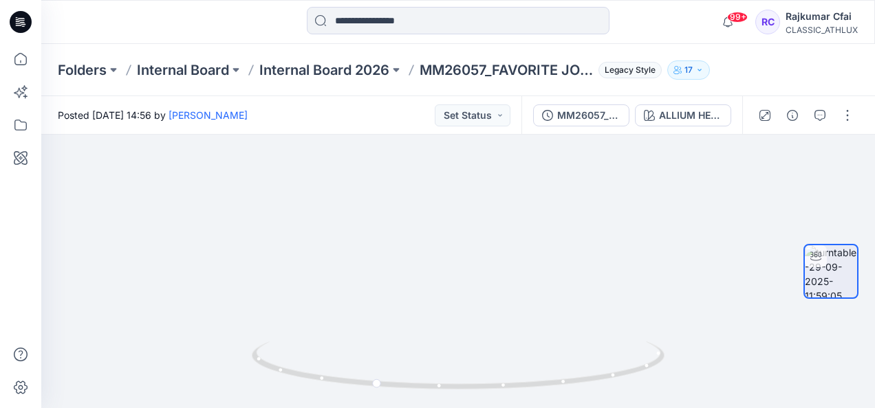
click at [500, 87] on div "Folders Internal Board Internal Board 2026 MM26057_FAVORITE JOGGER Legacy Style…" at bounding box center [457, 226] width 833 height 364
drag, startPoint x: 466, startPoint y: 294, endPoint x: 485, endPoint y: 176, distance: 119.7
drag, startPoint x: 473, startPoint y: 259, endPoint x: 479, endPoint y: 212, distance: 47.1
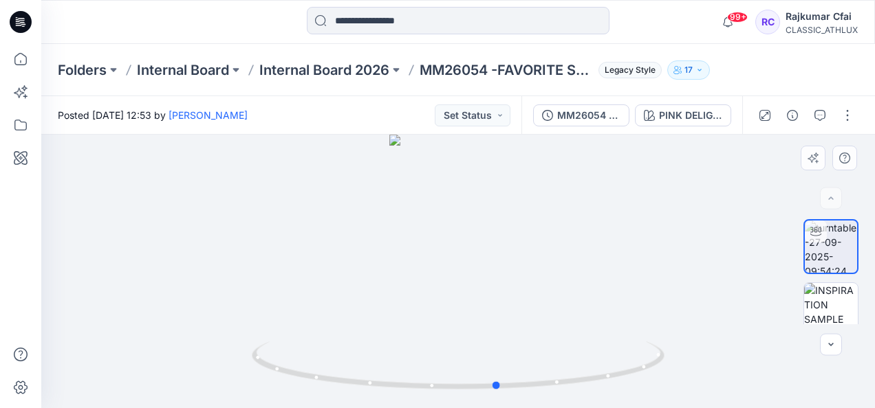
drag, startPoint x: 488, startPoint y: 303, endPoint x: 527, endPoint y: 296, distance: 39.0
click at [527, 296] on div at bounding box center [457, 272] width 833 height 274
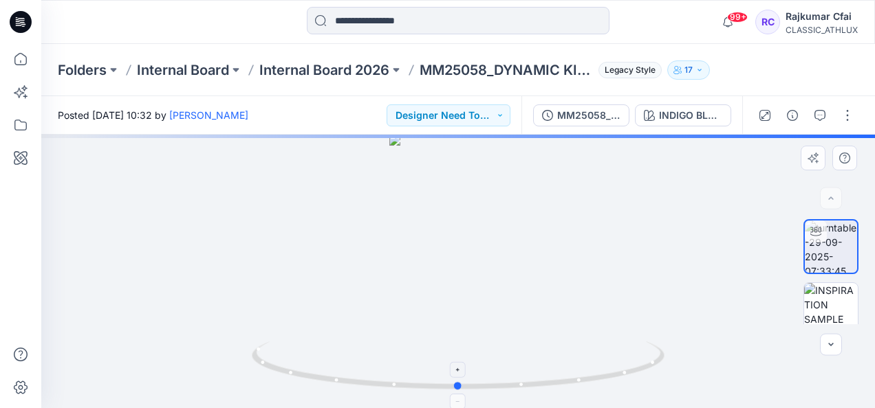
click at [510, 344] on icon at bounding box center [460, 368] width 416 height 52
click at [459, 371] on icon at bounding box center [459, 371] width 8 height 8
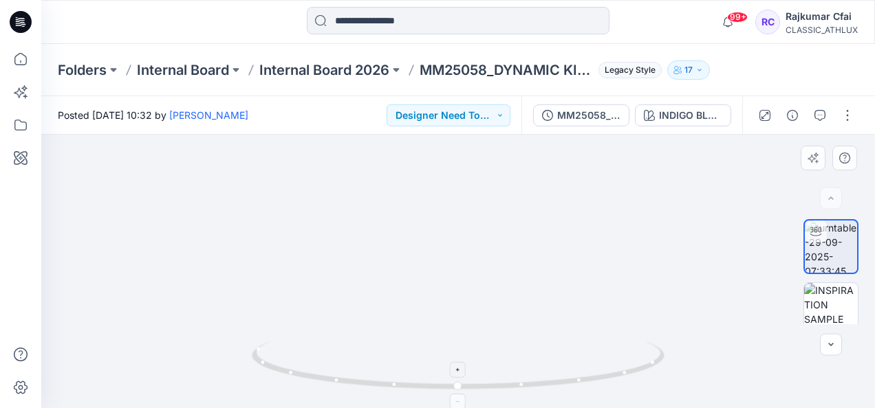
click at [459, 371] on icon at bounding box center [459, 371] width 8 height 8
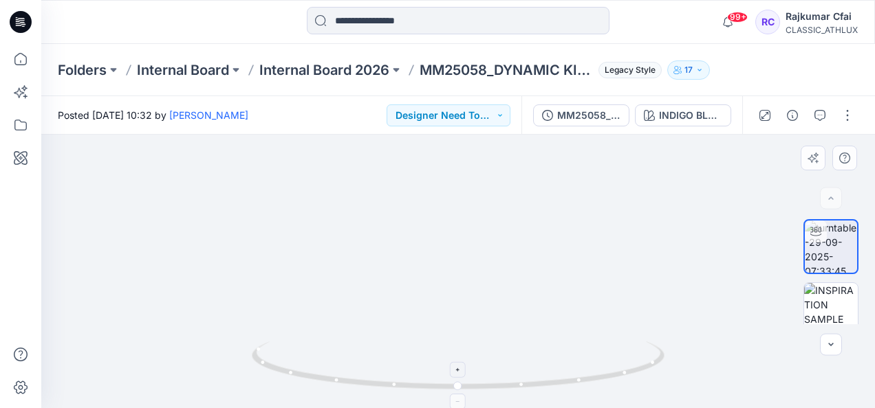
click at [459, 371] on icon at bounding box center [459, 371] width 8 height 8
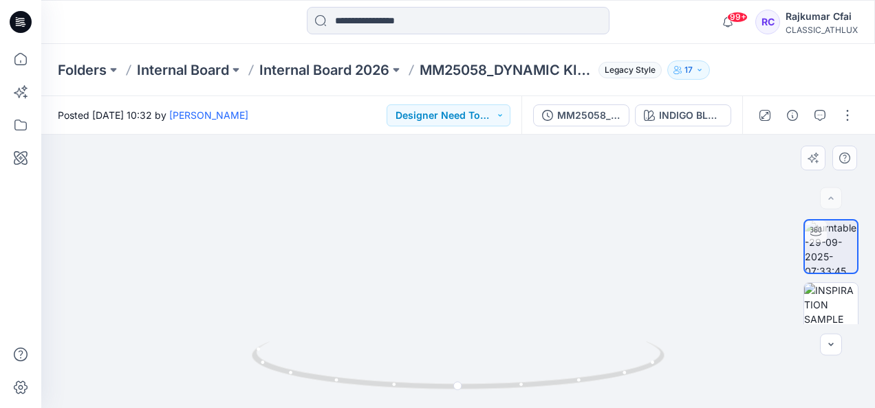
drag, startPoint x: 512, startPoint y: 281, endPoint x: 450, endPoint y: 157, distance: 138.1
click at [450, 157] on img at bounding box center [457, 98] width 363 height 622
drag, startPoint x: 510, startPoint y: 270, endPoint x: 377, endPoint y: 276, distance: 132.9
click at [377, 276] on img at bounding box center [457, 100] width 363 height 617
drag, startPoint x: 459, startPoint y: 389, endPoint x: 481, endPoint y: 390, distance: 22.0
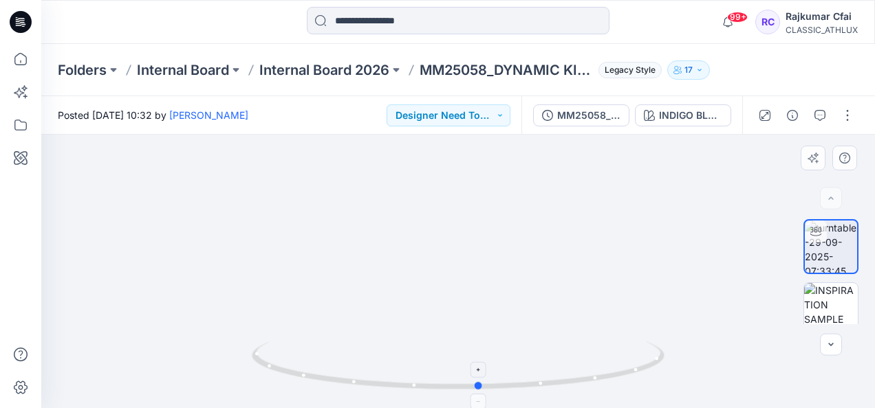
click at [481, 390] on icon at bounding box center [460, 368] width 416 height 52
drag, startPoint x: 481, startPoint y: 390, endPoint x: 424, endPoint y: 384, distance: 58.1
click at [424, 384] on icon at bounding box center [460, 368] width 416 height 52
drag, startPoint x: 424, startPoint y: 384, endPoint x: 96, endPoint y: 325, distance: 332.6
click at [96, 325] on div at bounding box center [457, 272] width 833 height 274
